Goal: Navigation & Orientation: Find specific page/section

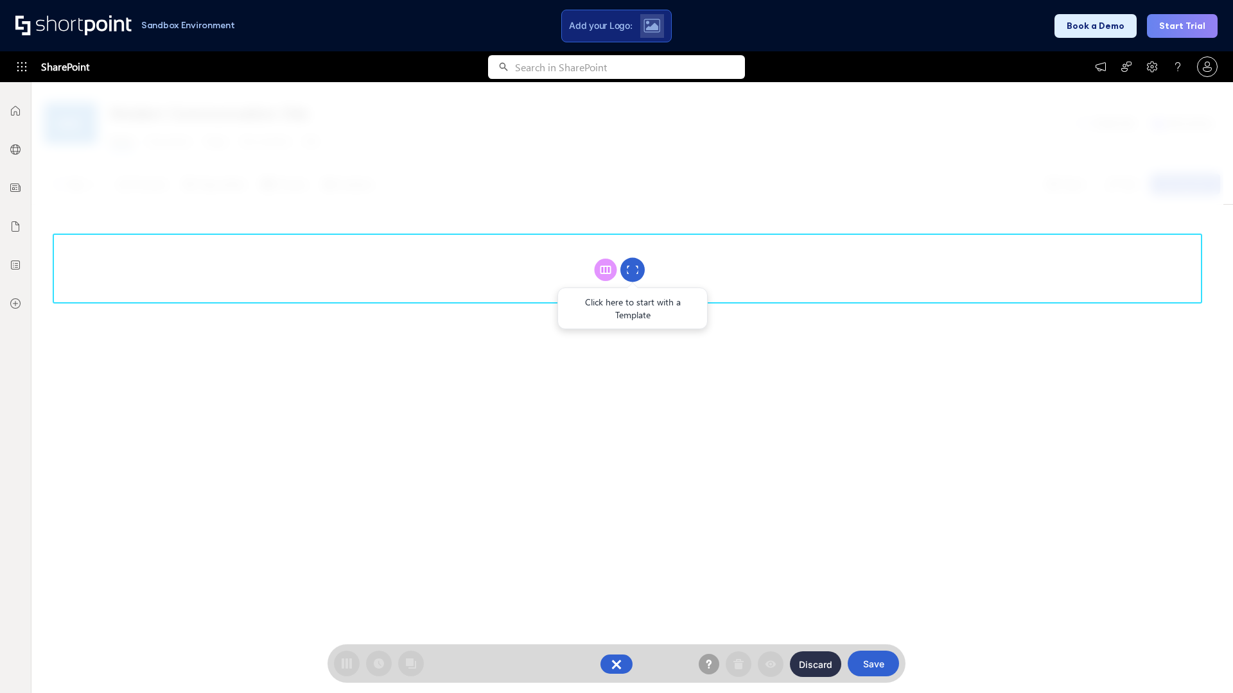
click at [632, 270] on circle at bounding box center [632, 270] width 24 height 24
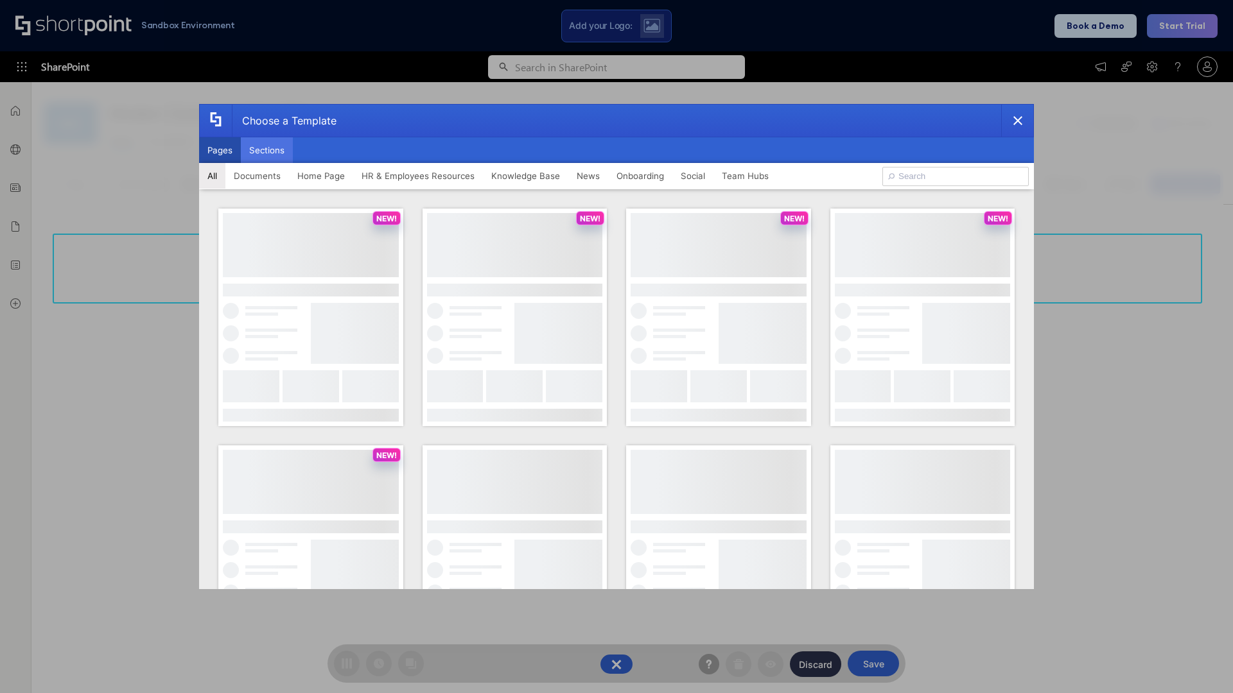
click at [266, 150] on button "Sections" at bounding box center [267, 150] width 52 height 26
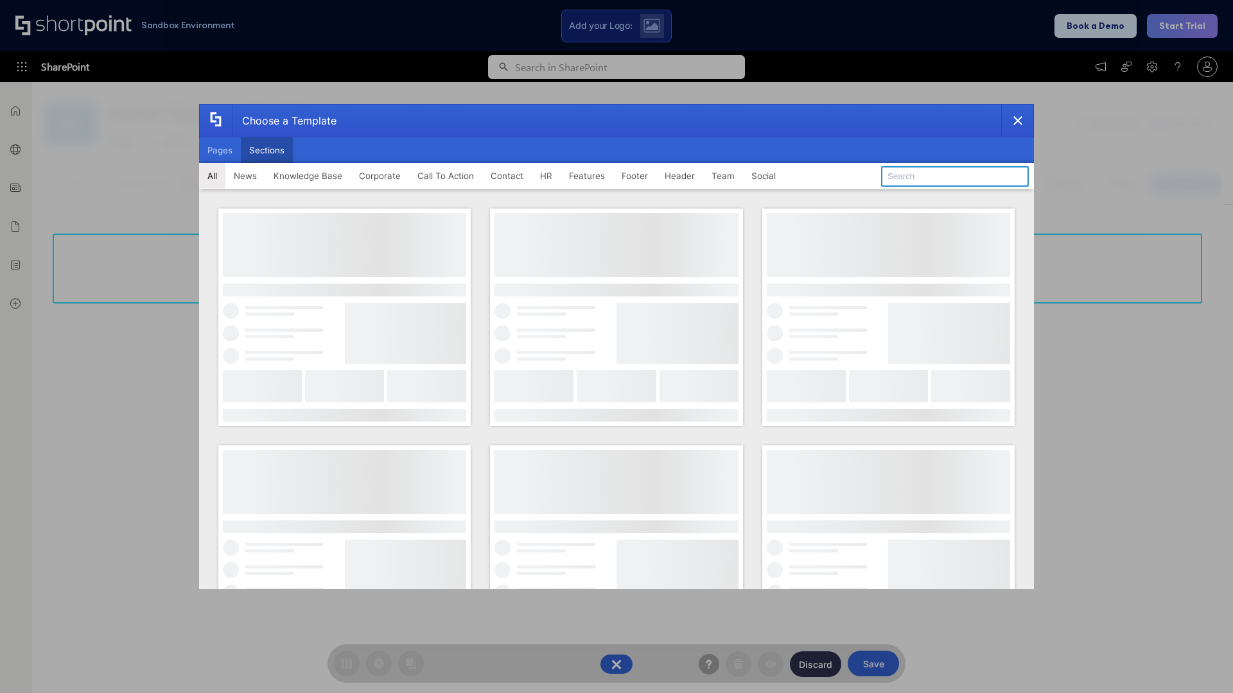
type input "Knowledge Base 3"
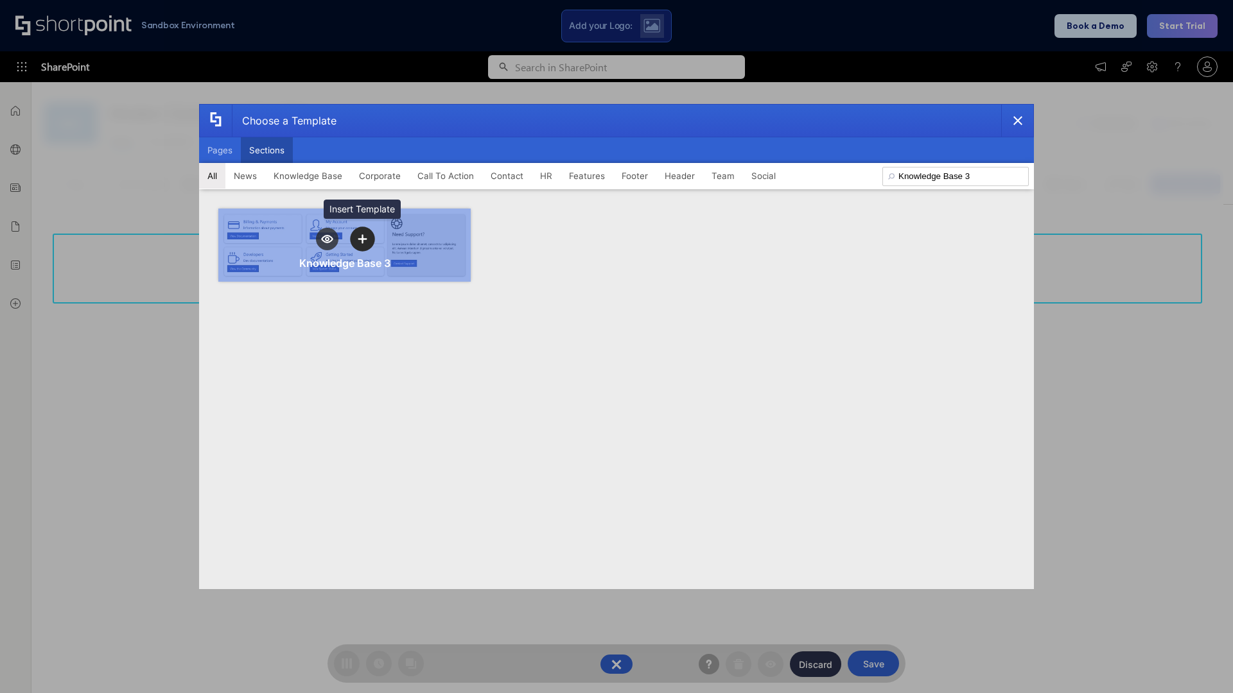
click at [362, 239] on icon "template selector" at bounding box center [362, 238] width 9 height 9
